Goal: Task Accomplishment & Management: Use online tool/utility

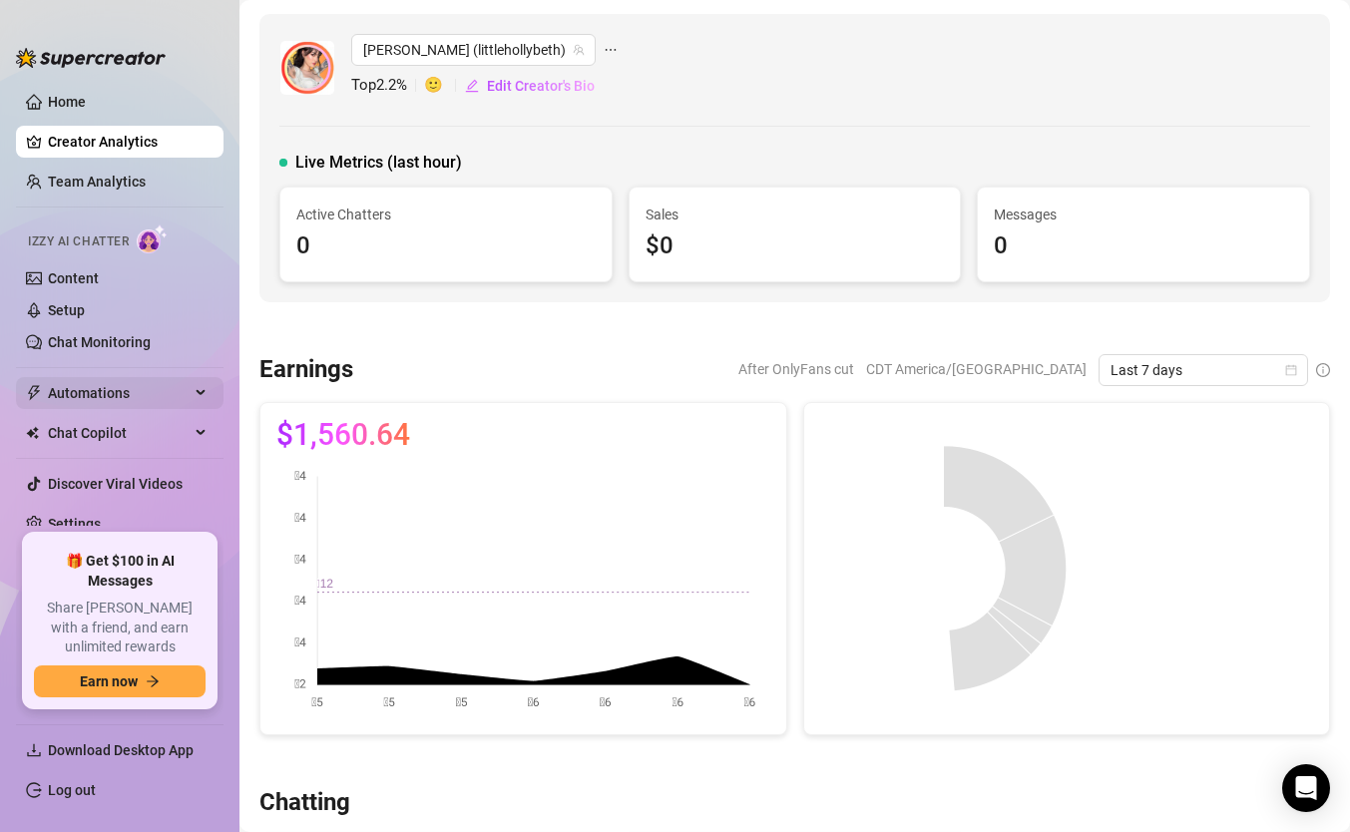
click at [151, 396] on span "Automations" at bounding box center [119, 393] width 142 height 32
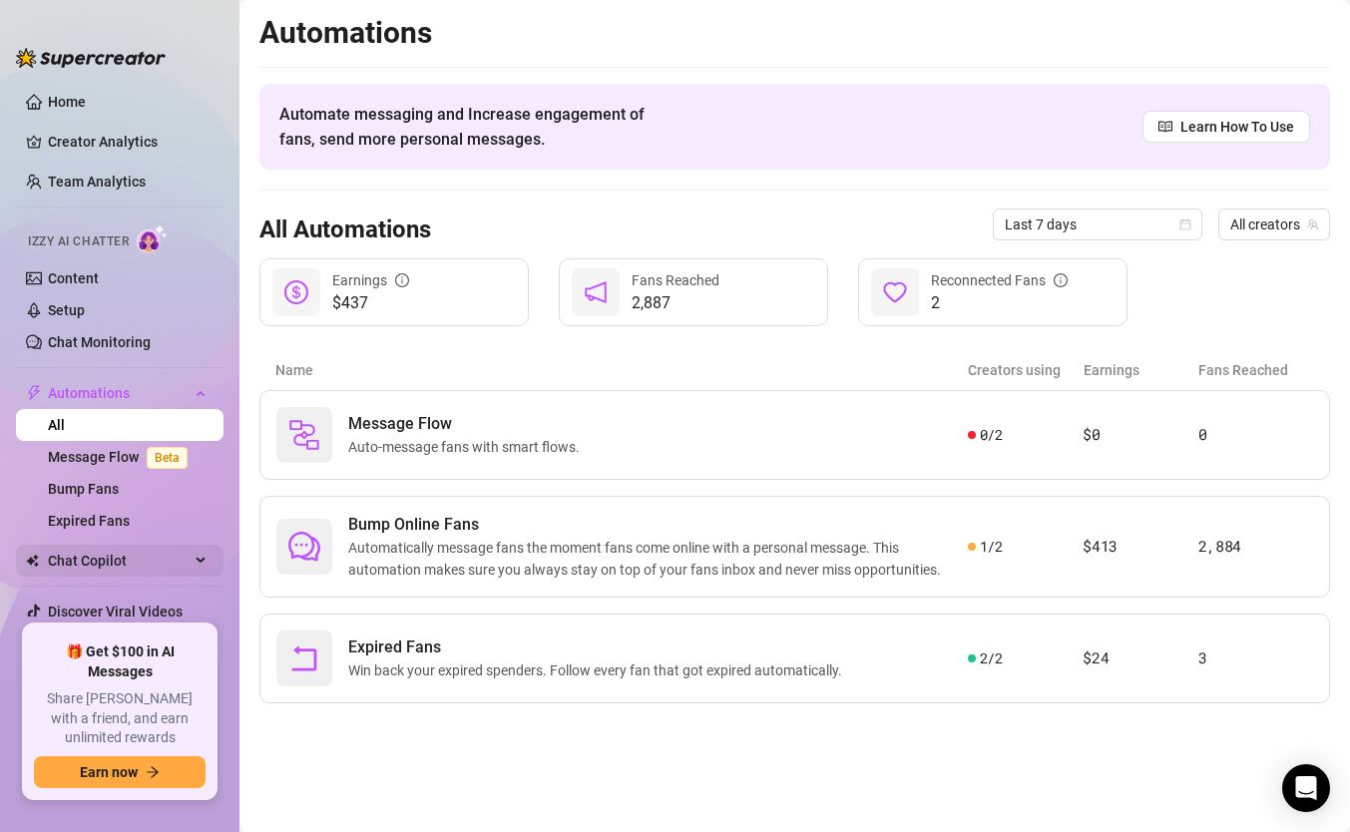
click at [196, 563] on div "Chat Copilot" at bounding box center [120, 561] width 208 height 32
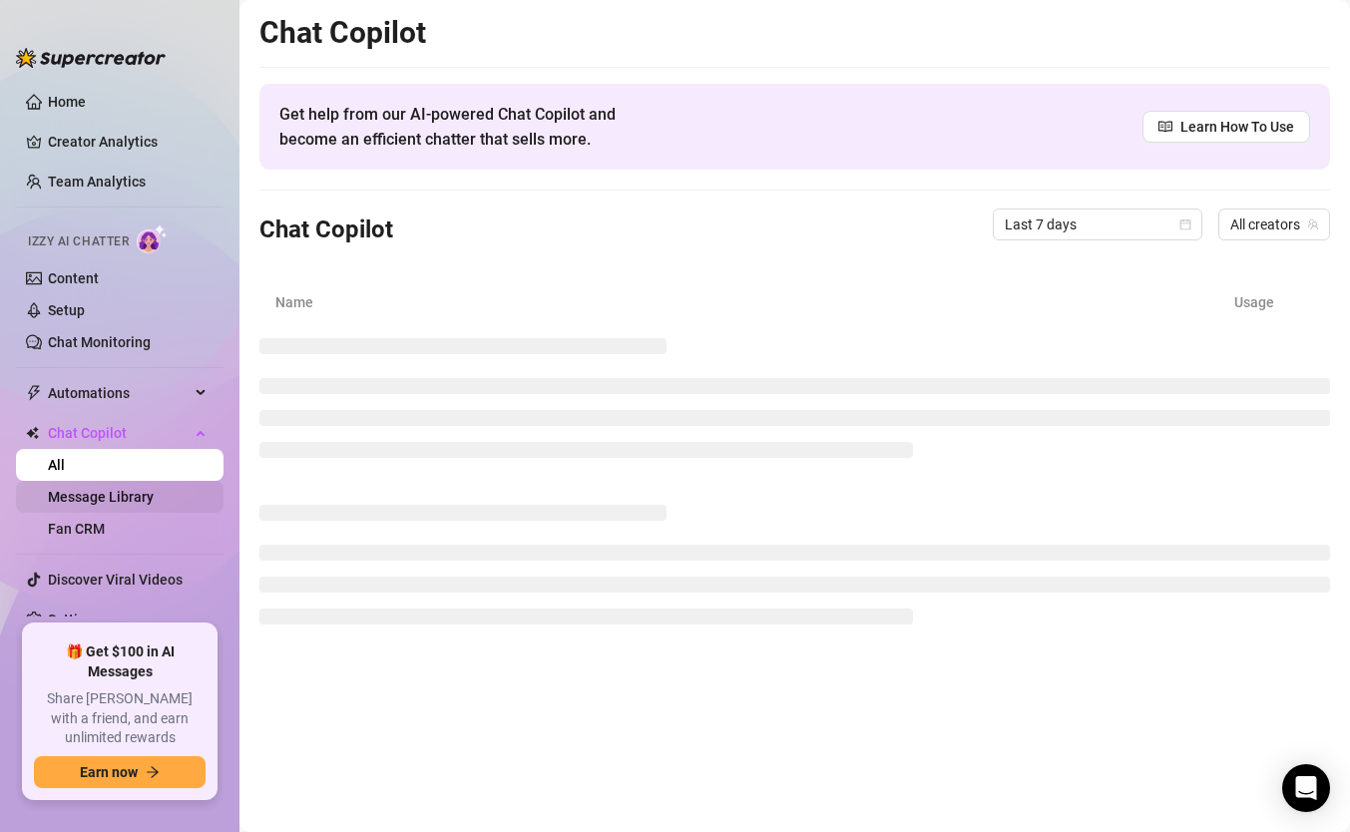
click at [87, 501] on link "Message Library" at bounding box center [101, 497] width 106 height 16
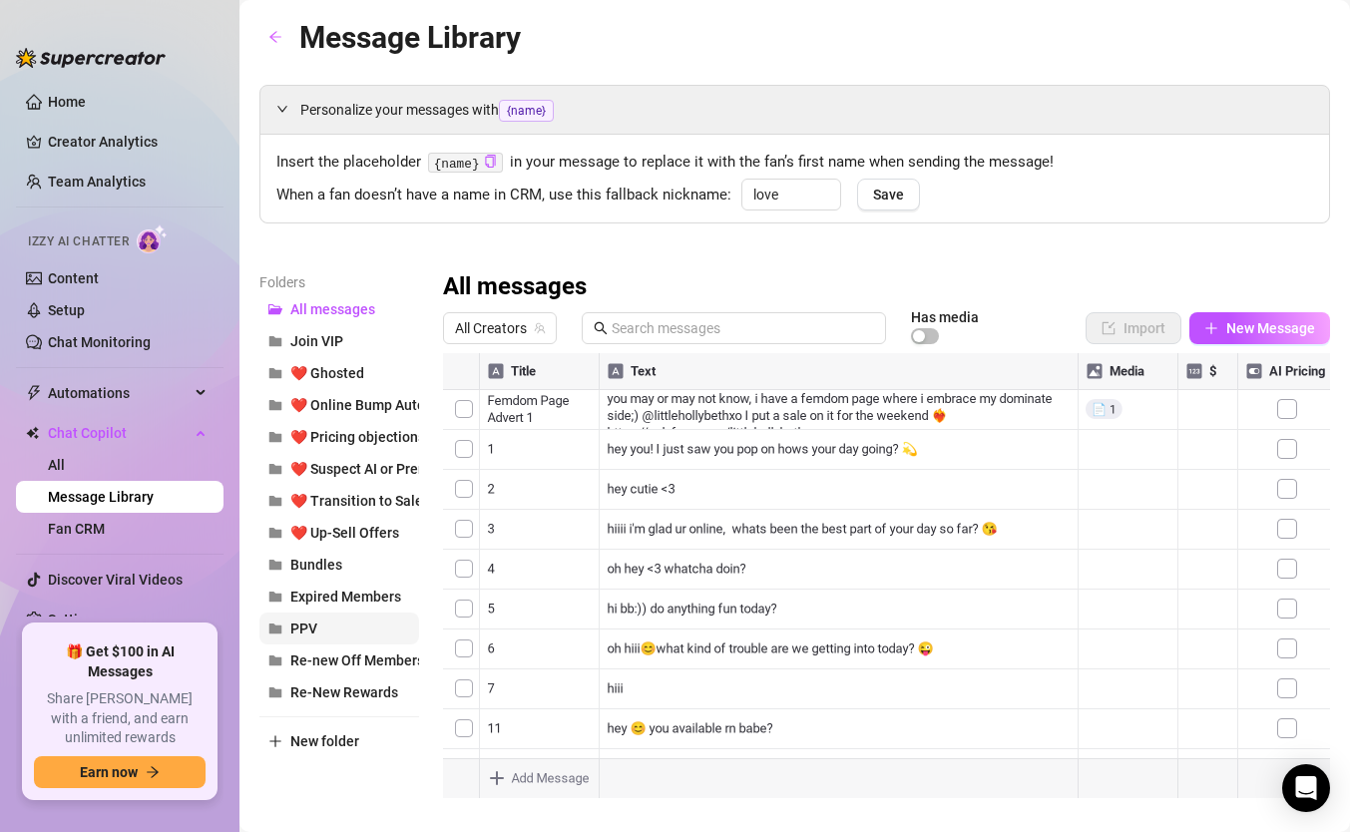
click at [336, 625] on button "PPV" at bounding box center [340, 629] width 160 height 32
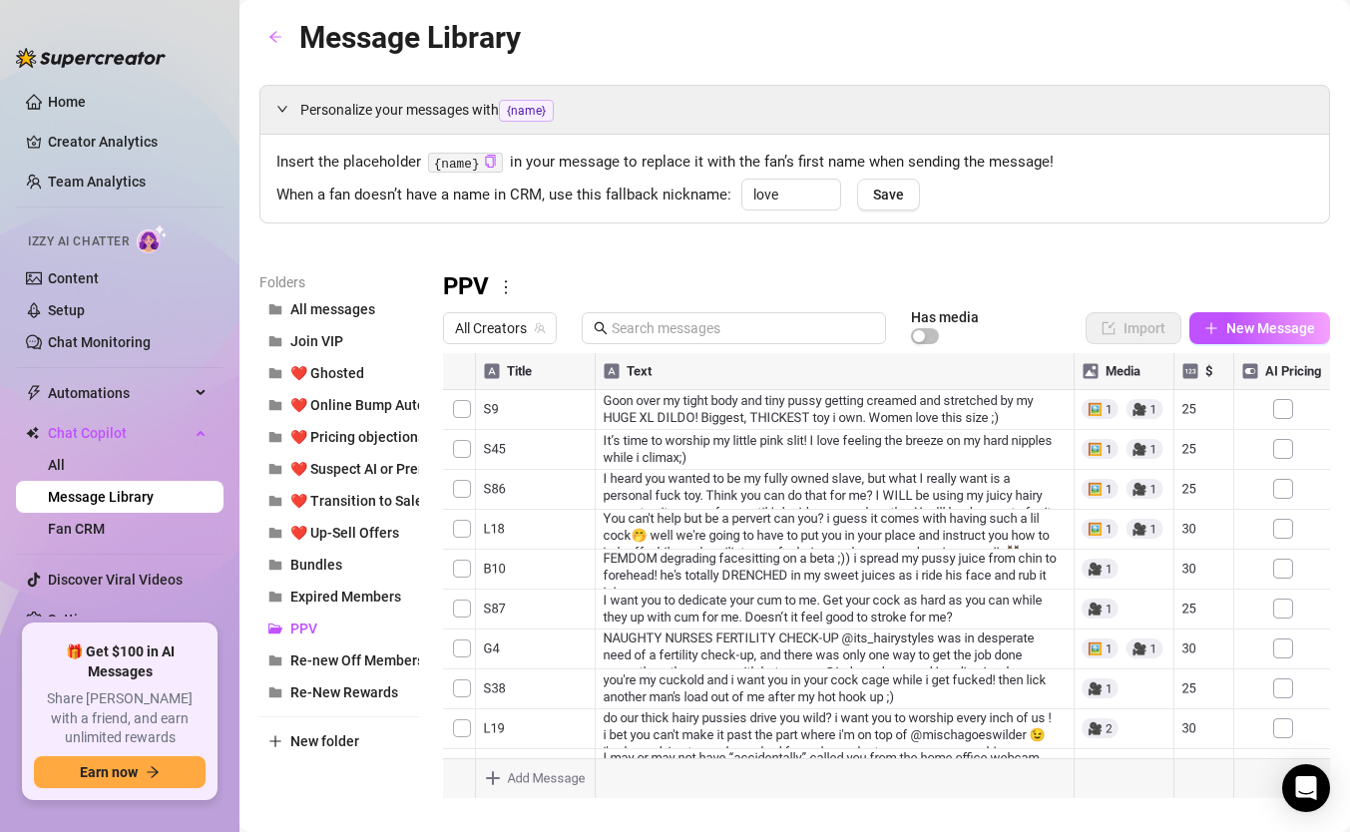
click at [1104, 410] on div at bounding box center [886, 575] width 887 height 445
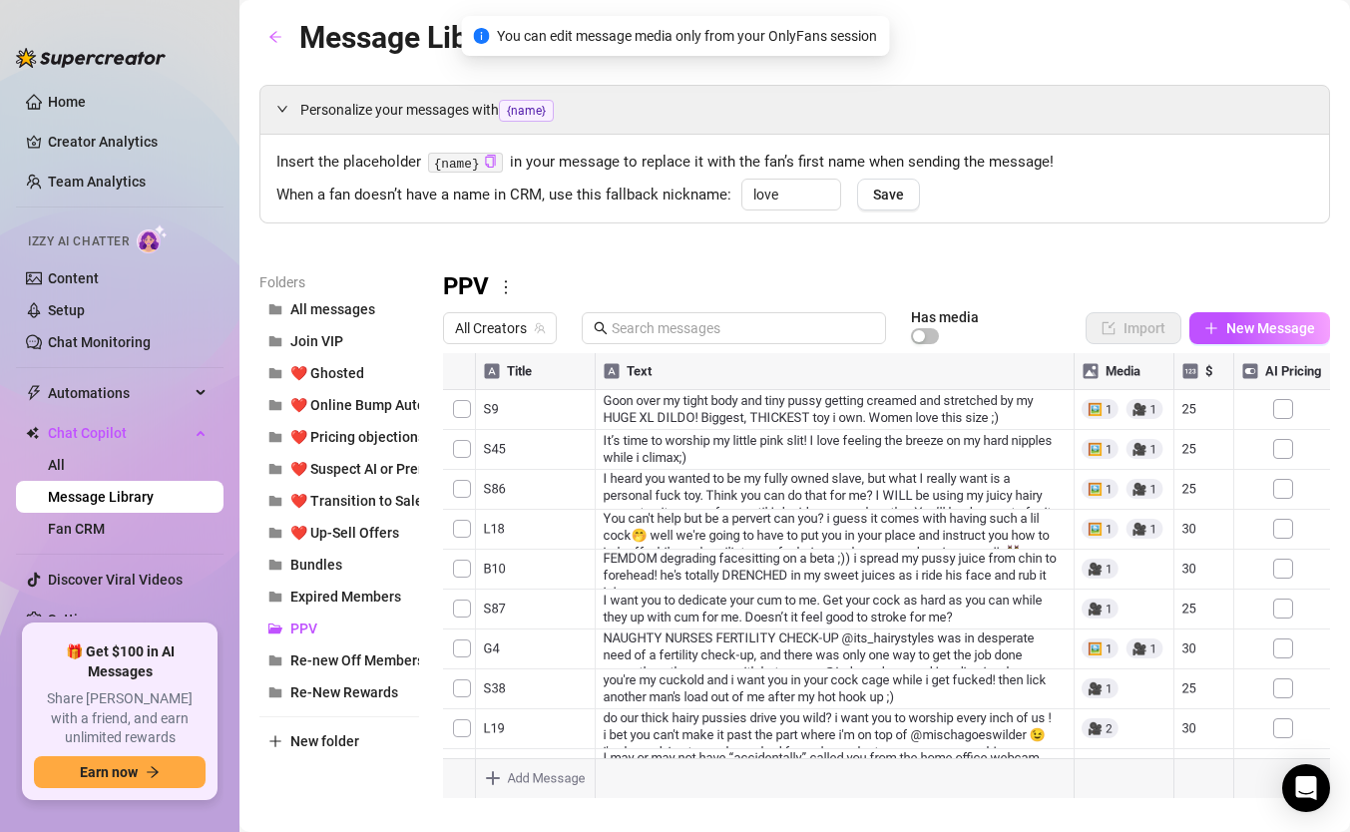
click at [1148, 412] on div at bounding box center [886, 575] width 887 height 445
